Goal: Information Seeking & Learning: Learn about a topic

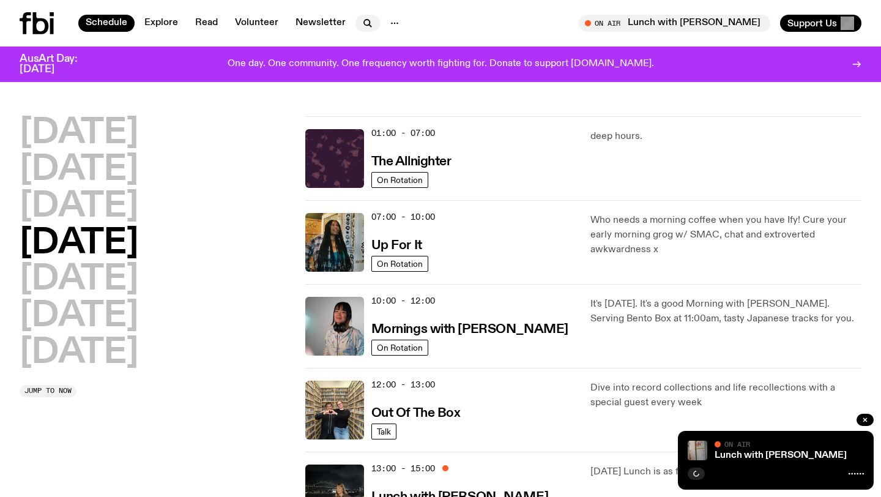
click at [369, 25] on icon "button" at bounding box center [370, 25] width 2 height 2
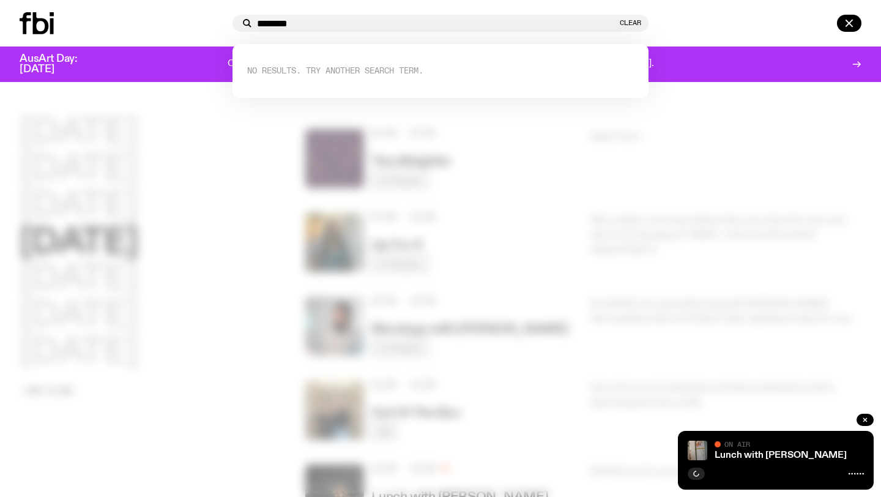
type input "********"
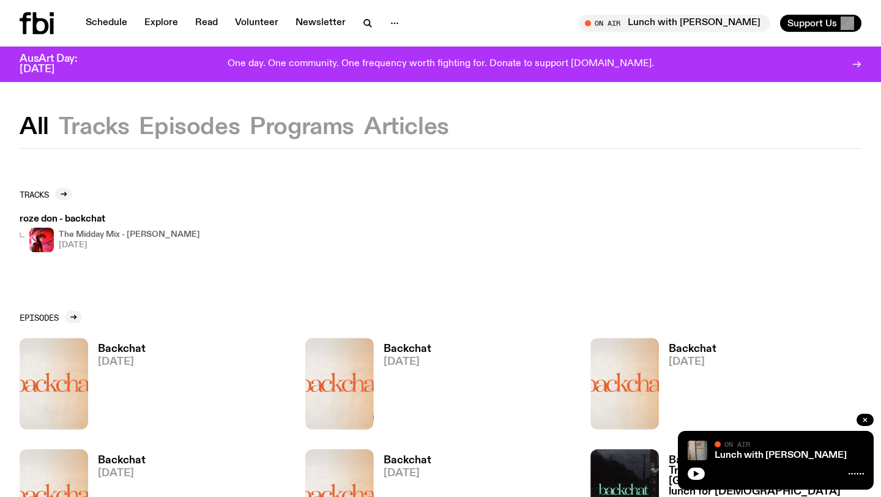
click at [113, 349] on h3 "Backchat" at bounding box center [122, 349] width 48 height 10
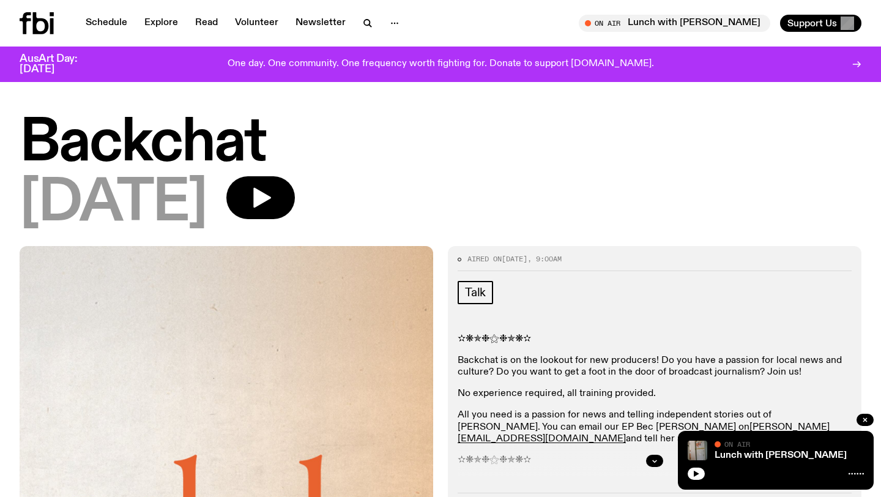
click at [154, 141] on h1 "Backchat" at bounding box center [441, 143] width 842 height 55
click at [111, 18] on link "Schedule" at bounding box center [106, 23] width 56 height 17
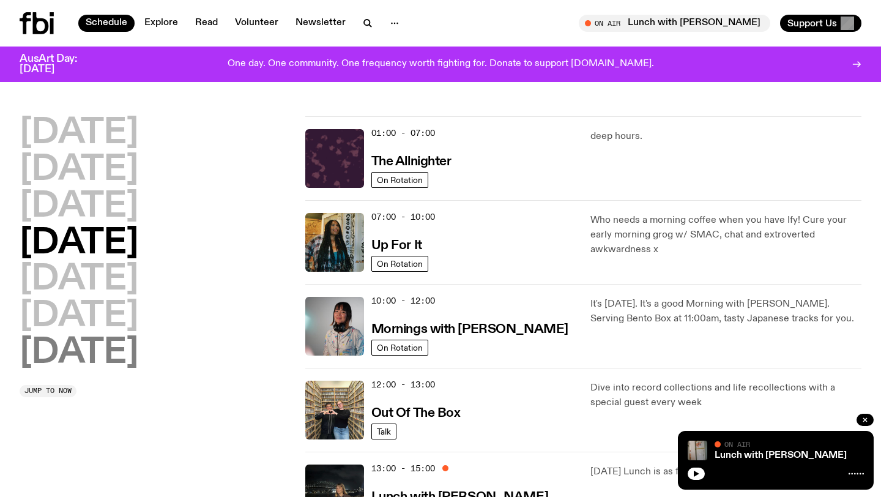
click at [103, 360] on h2 "[DATE]" at bounding box center [79, 353] width 119 height 34
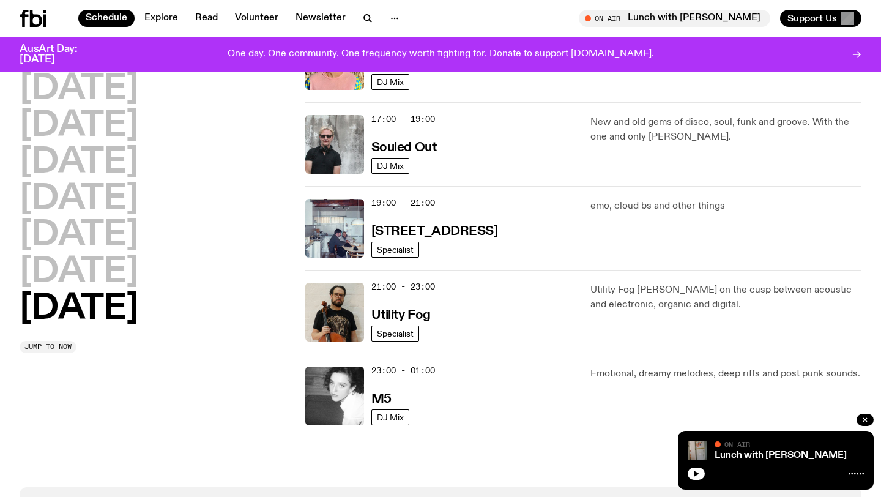
scroll to position [772, 0]
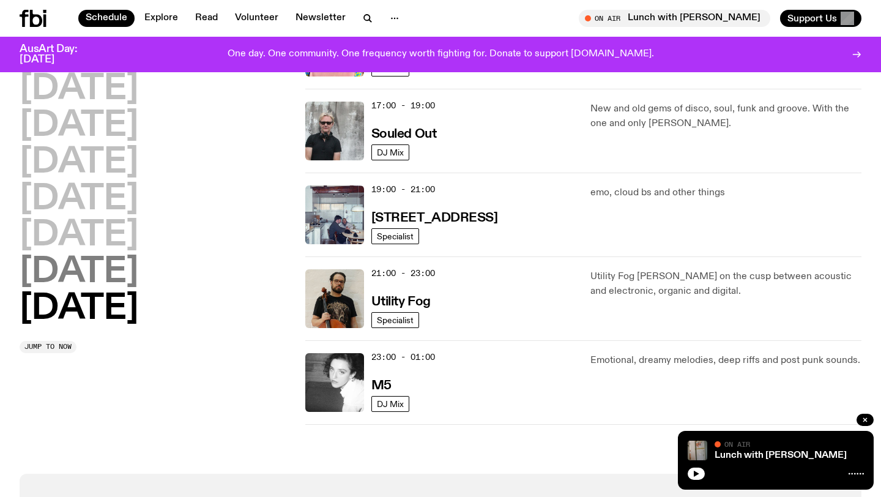
click at [102, 273] on h2 "[DATE]" at bounding box center [79, 272] width 119 height 34
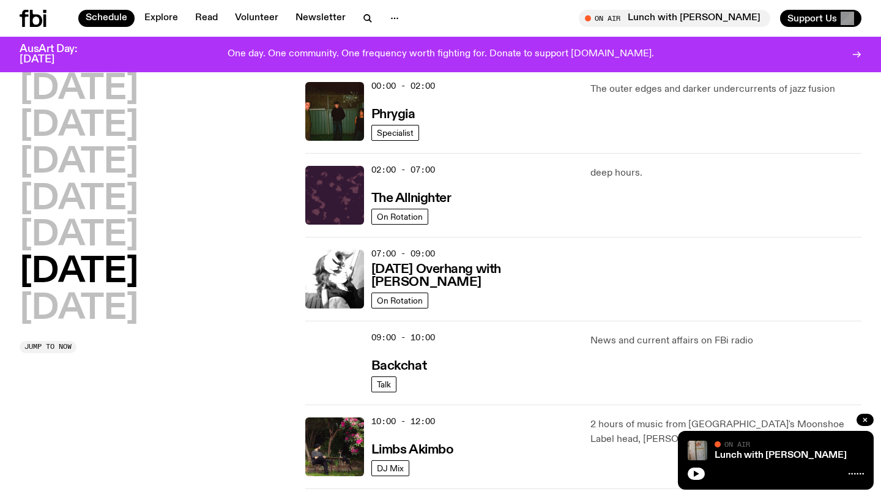
scroll to position [34, 0]
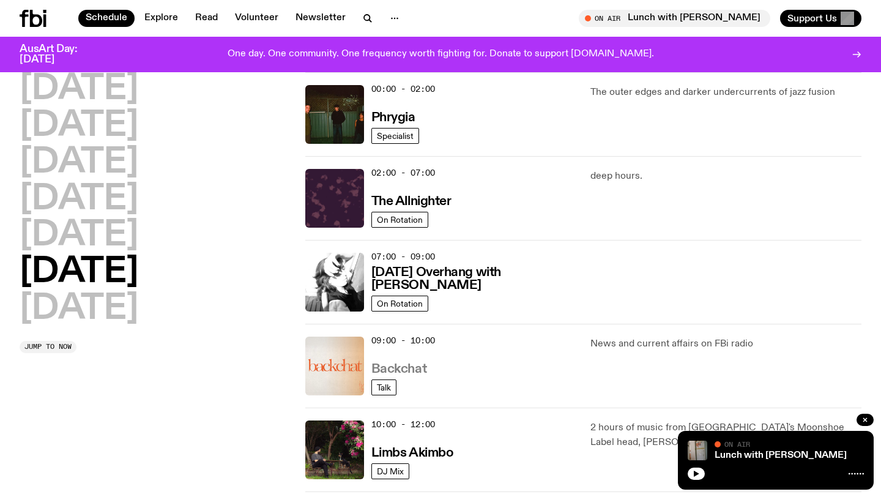
click at [408, 366] on h3 "Backchat" at bounding box center [398, 369] width 55 height 13
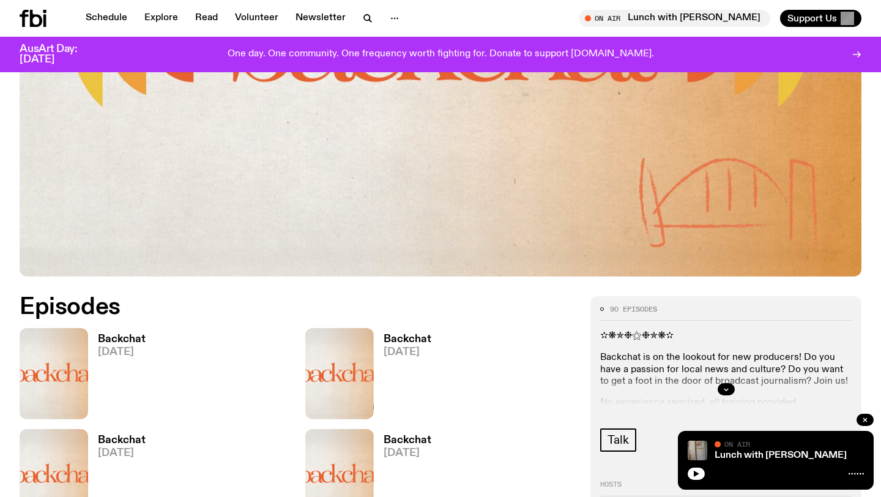
scroll to position [607, 0]
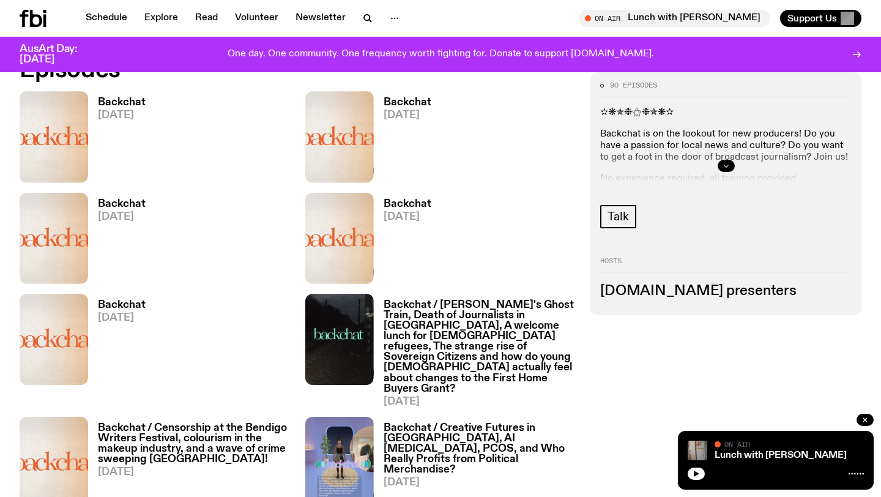
click at [721, 168] on button "button" at bounding box center [725, 166] width 17 height 12
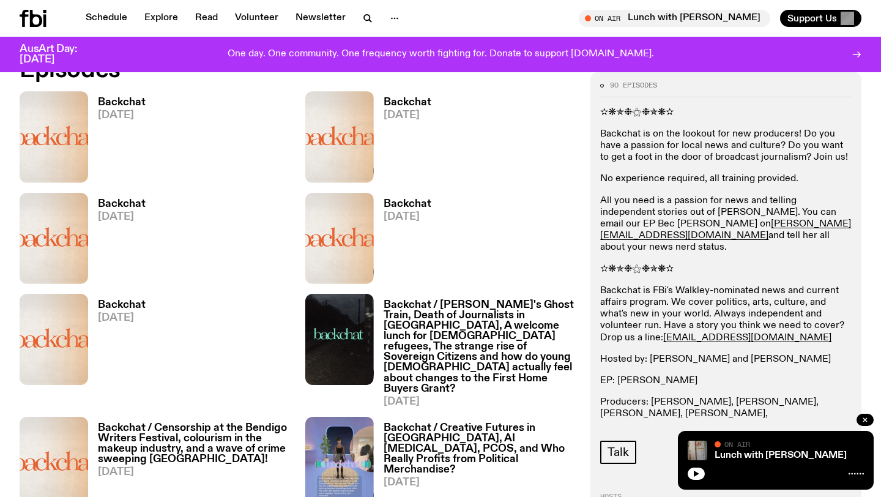
click at [106, 111] on span "[DATE]" at bounding box center [122, 115] width 48 height 10
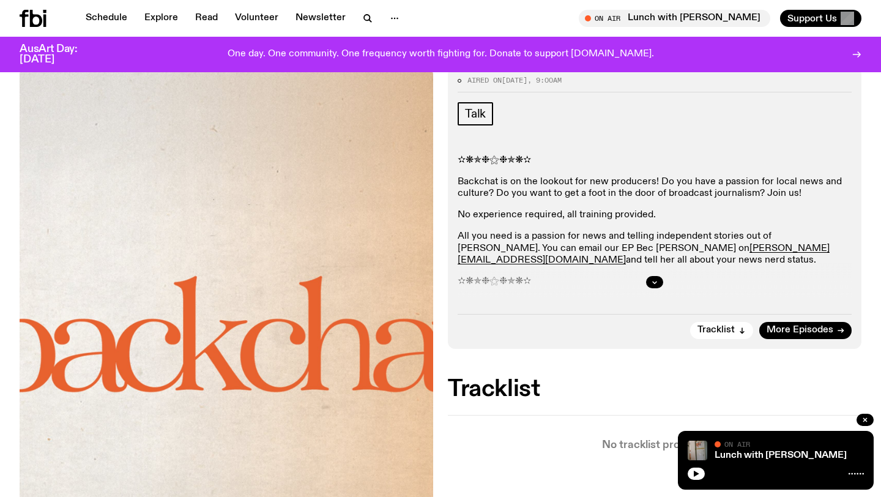
scroll to position [168, 0]
